Goal: Navigation & Orientation: Go to known website

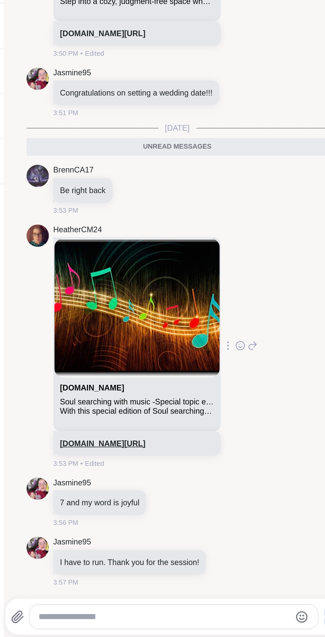
click at [203, 519] on link "sharewellnow.com/session/11421d5b-6bb6-42be-a5ff-be5b5d97882d" at bounding box center [177, 521] width 51 height 5
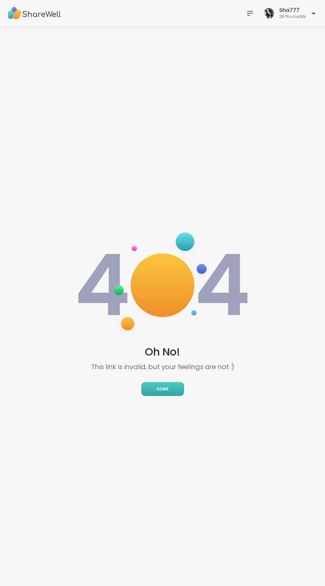
click at [170, 392] on link "Home" at bounding box center [162, 389] width 43 height 14
